Goal: Task Accomplishment & Management: Use online tool/utility

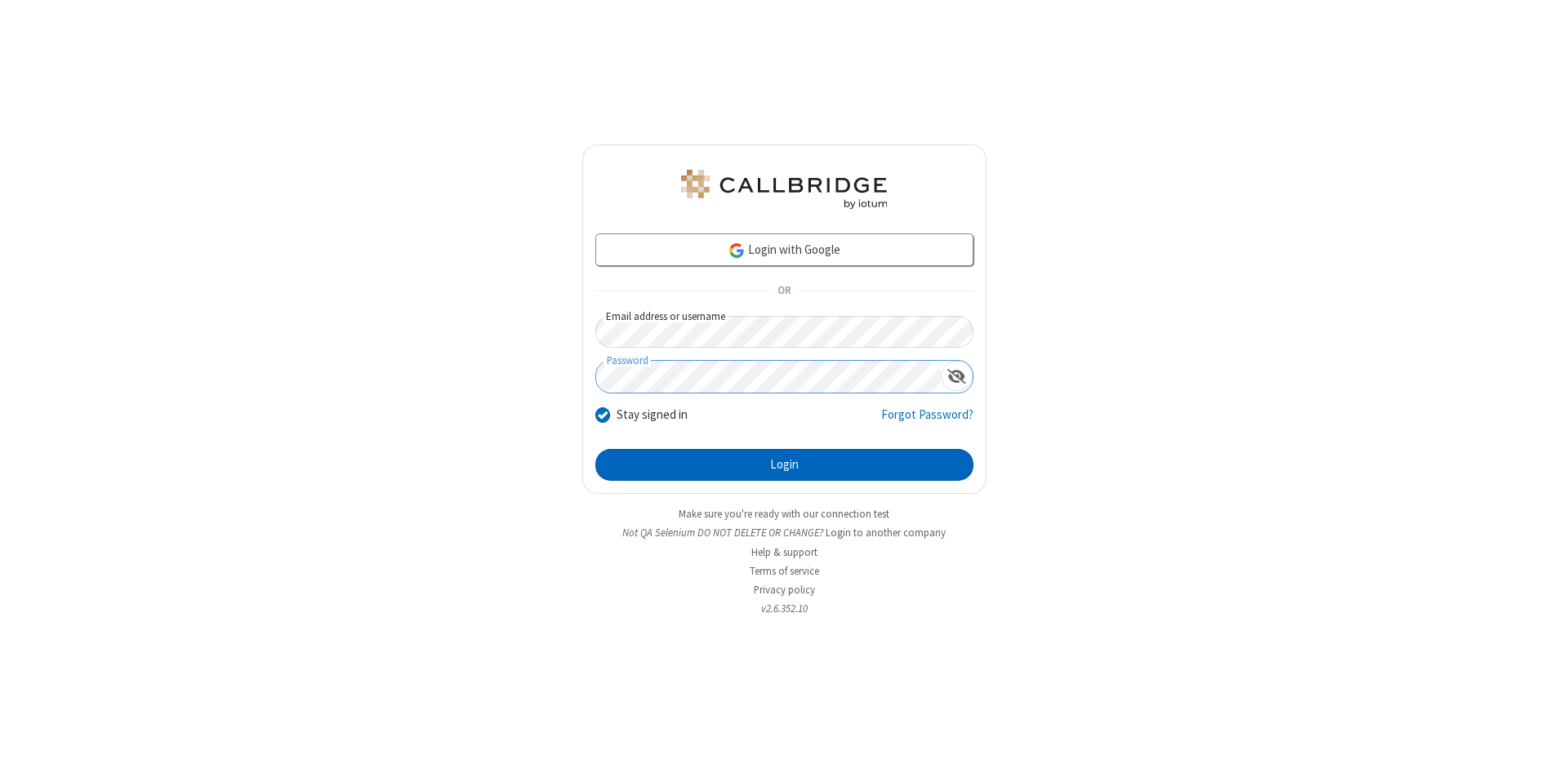
click at [784, 466] on button "Login" at bounding box center [785, 466] width 378 height 33
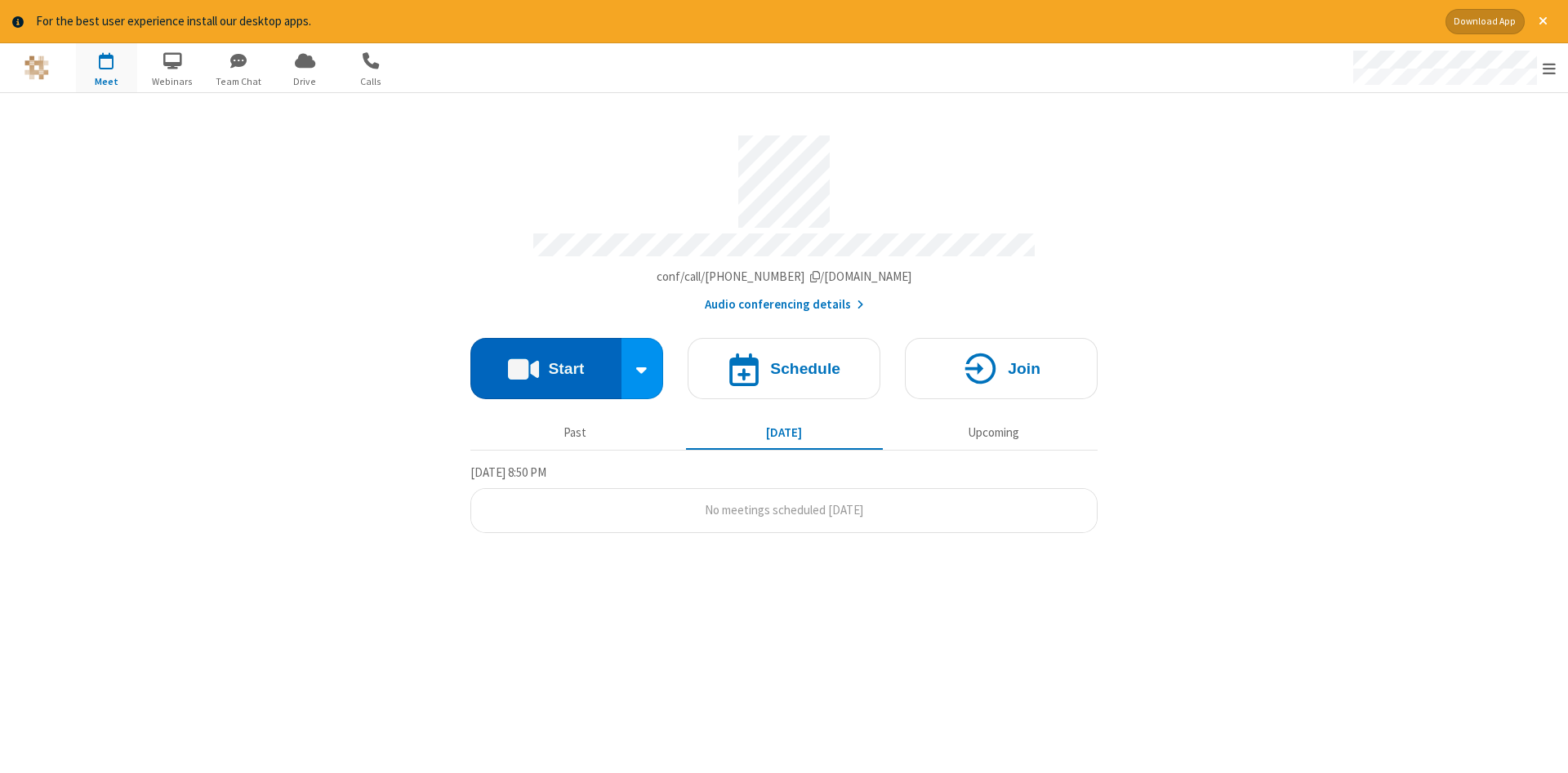
click at [546, 363] on button "Start" at bounding box center [546, 368] width 151 height 61
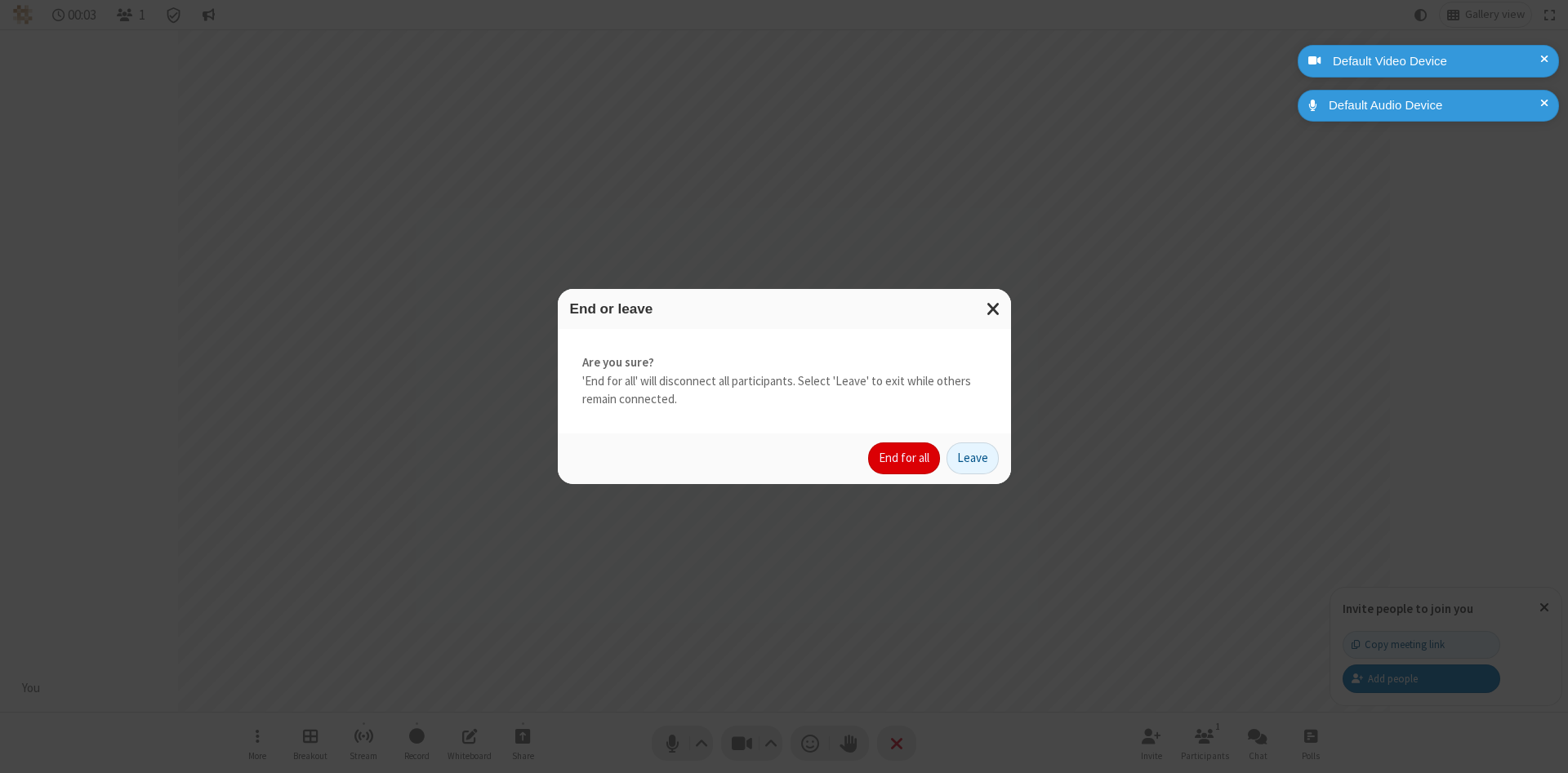
click at [905, 458] on button "End for all" at bounding box center [904, 459] width 72 height 33
